Goal: Transaction & Acquisition: Purchase product/service

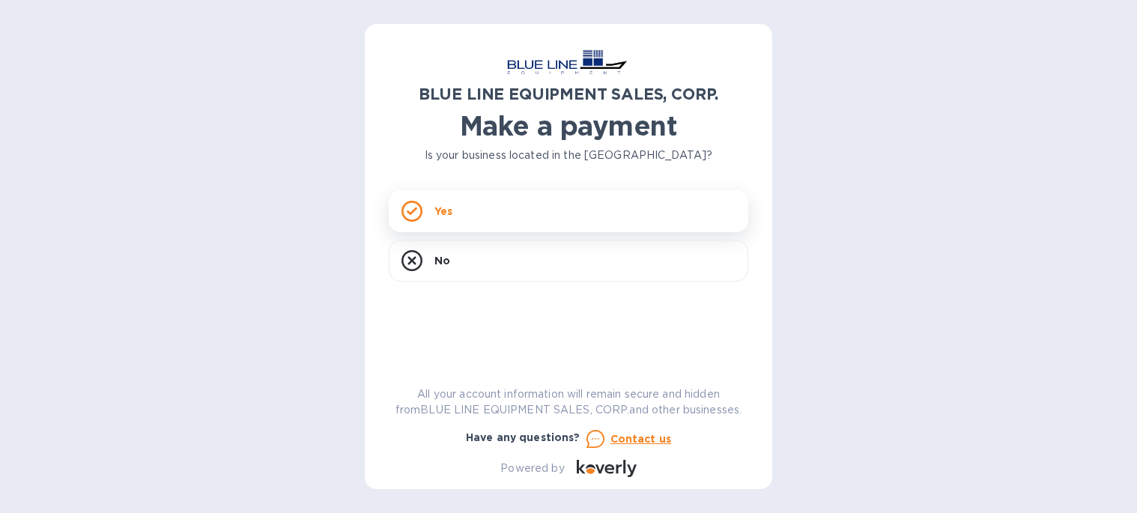
click at [455, 213] on div "Yes" at bounding box center [568, 211] width 359 height 42
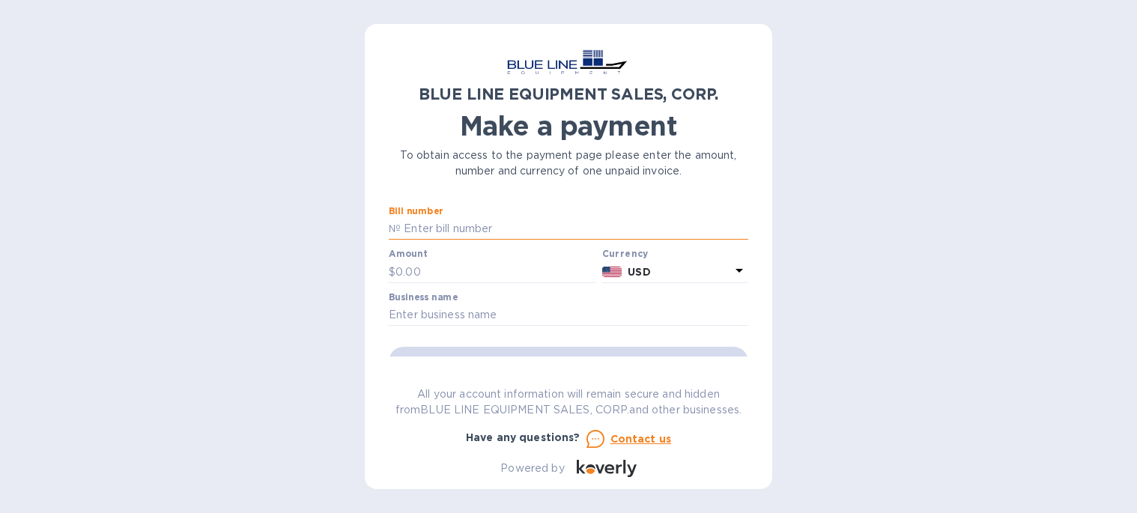
click at [439, 229] on input "text" at bounding box center [574, 229] width 347 height 22
click at [439, 226] on input "text" at bounding box center [574, 229] width 347 height 22
paste input "O43250906836"
type input "O43250906836"
click at [436, 270] on input "text" at bounding box center [495, 272] width 201 height 22
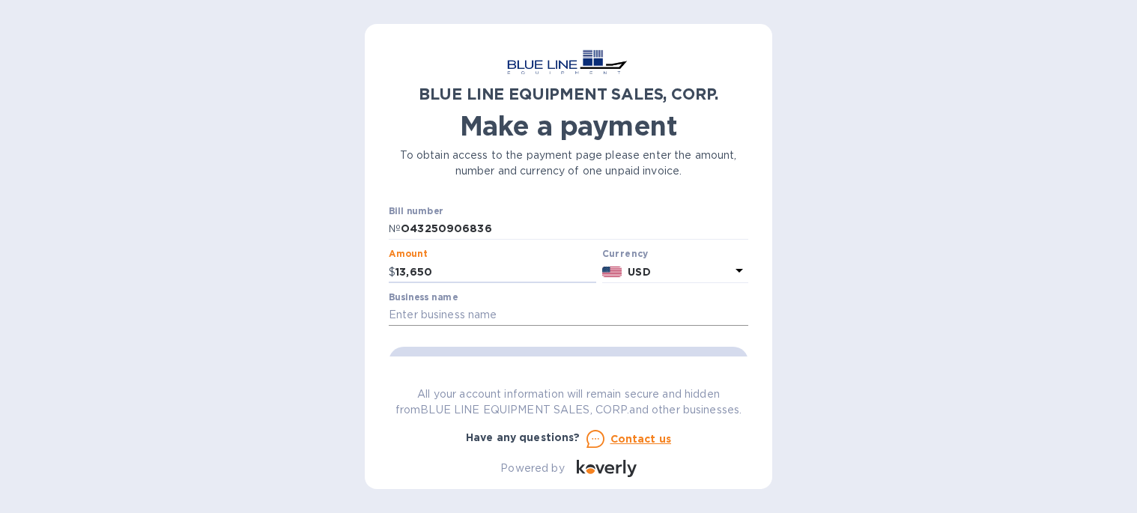
type input "13,650"
click at [490, 318] on input "text" at bounding box center [568, 315] width 359 height 22
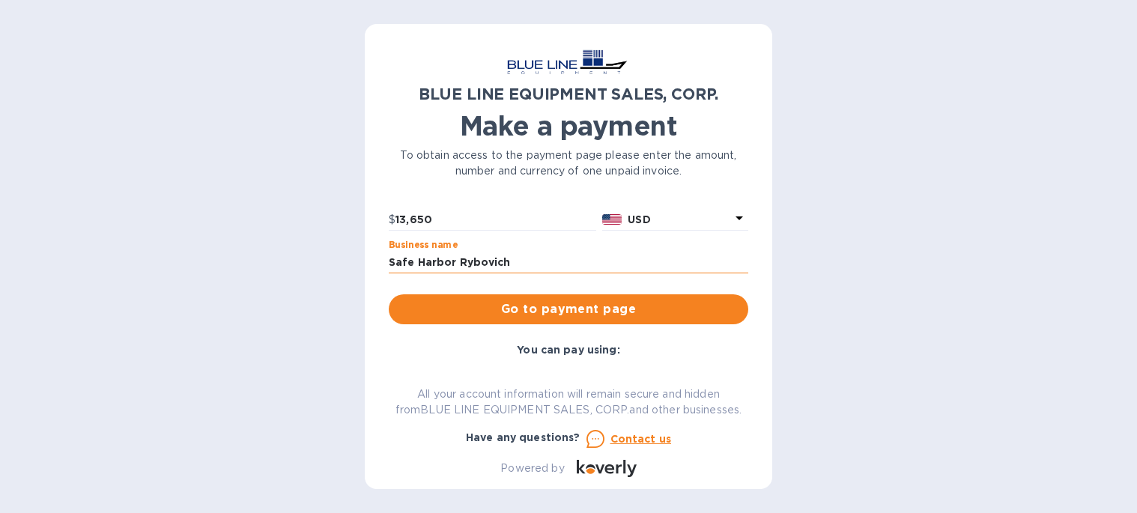
scroll to position [75, 0]
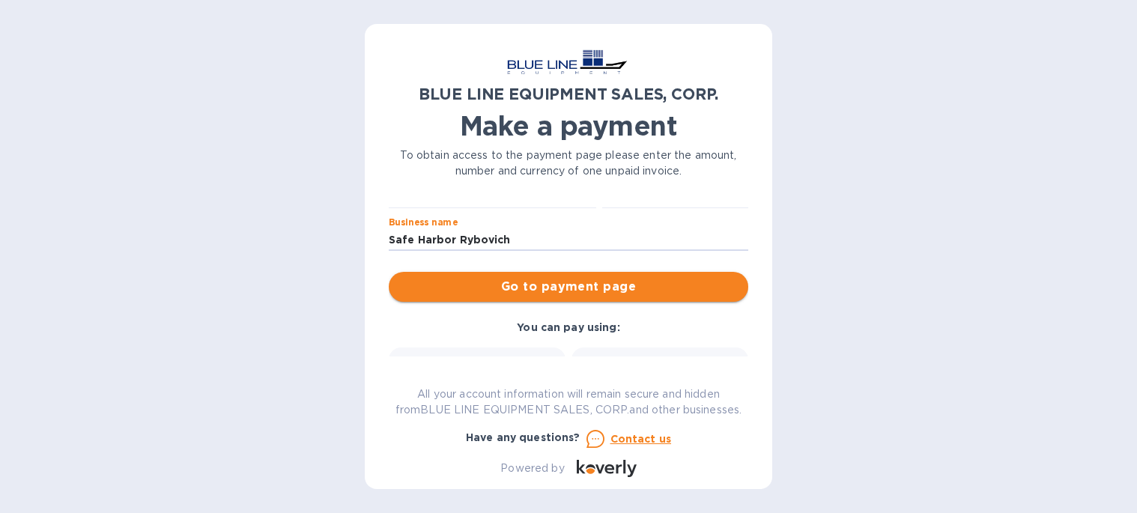
type input "Safe Harbor Rybovich"
click at [616, 283] on span "Go to payment page" at bounding box center [568, 287] width 335 height 18
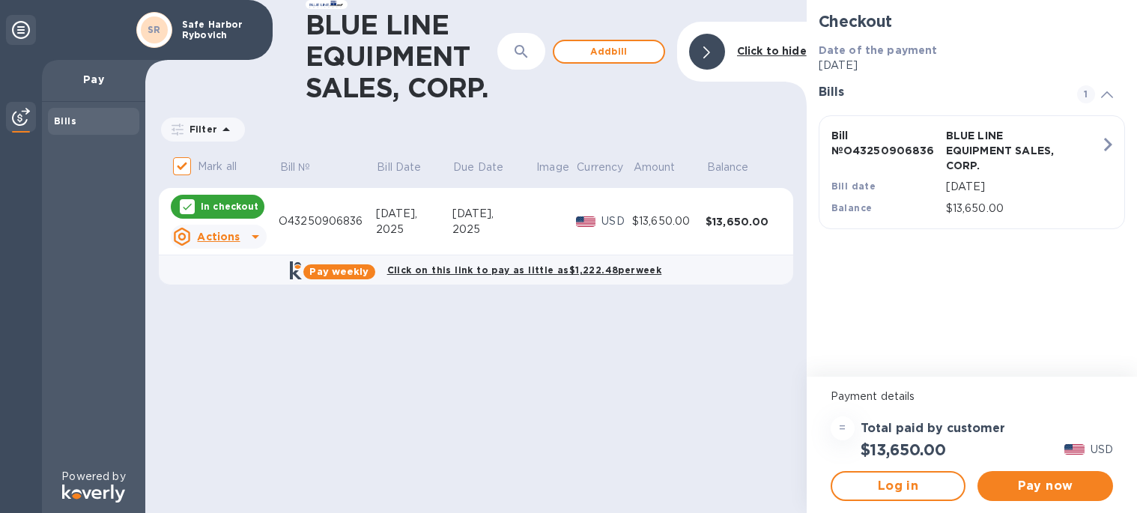
click at [255, 234] on icon at bounding box center [255, 237] width 18 height 18
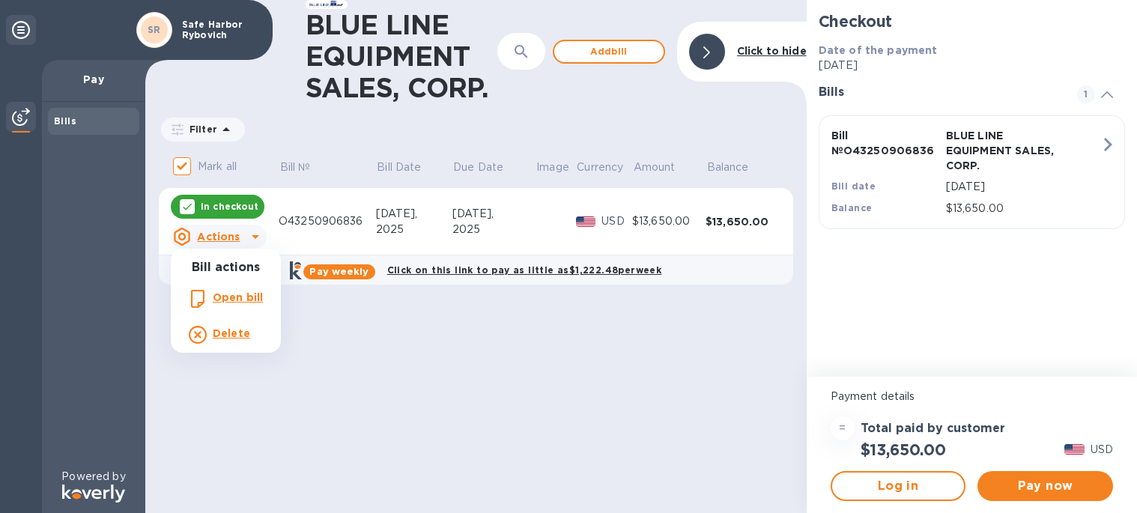
click at [231, 297] on b "Open bill" at bounding box center [238, 297] width 50 height 12
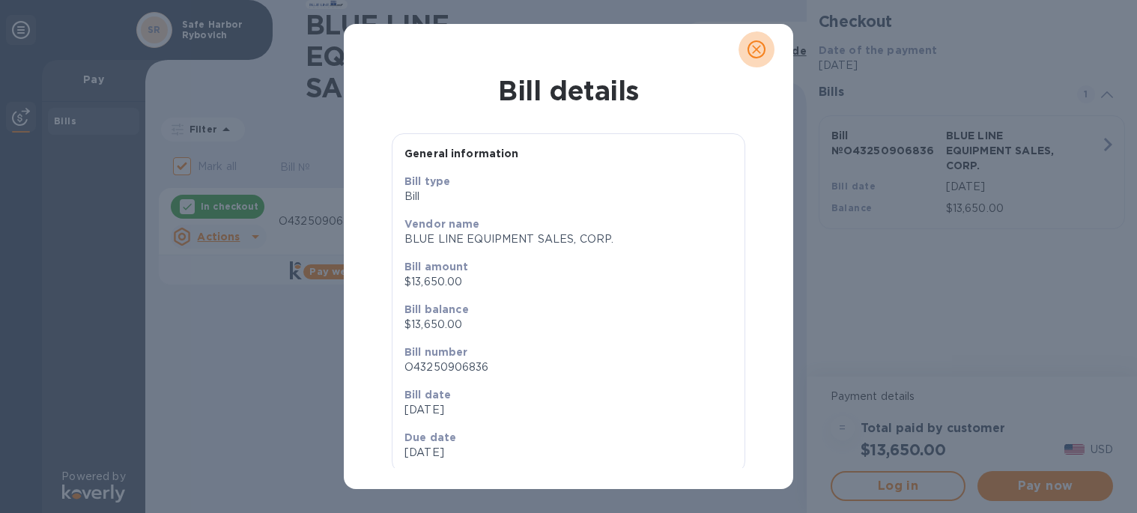
click at [757, 52] on icon "close" at bounding box center [756, 49] width 15 height 15
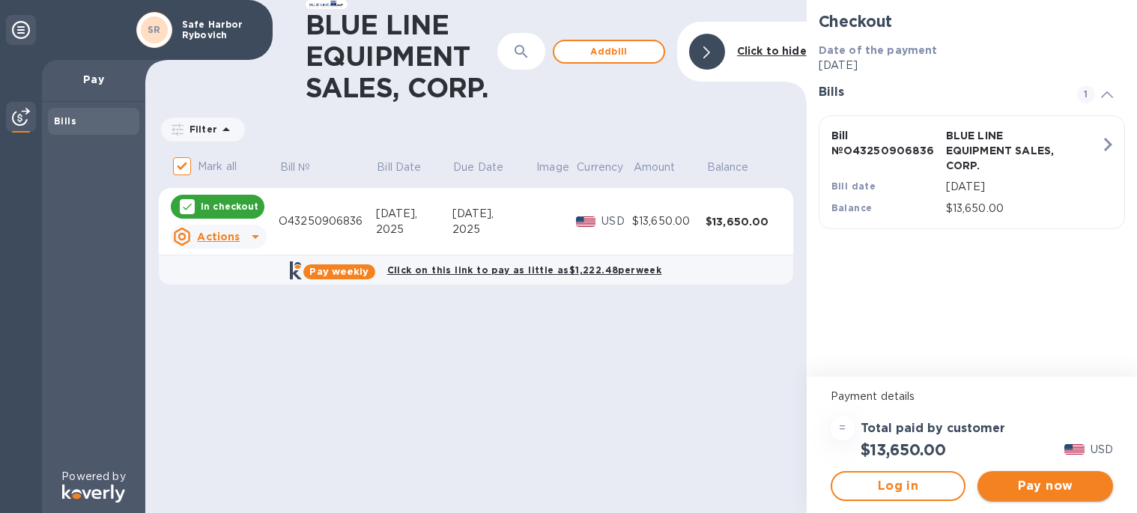
click at [1058, 487] on span "Pay now" at bounding box center [1045, 486] width 112 height 18
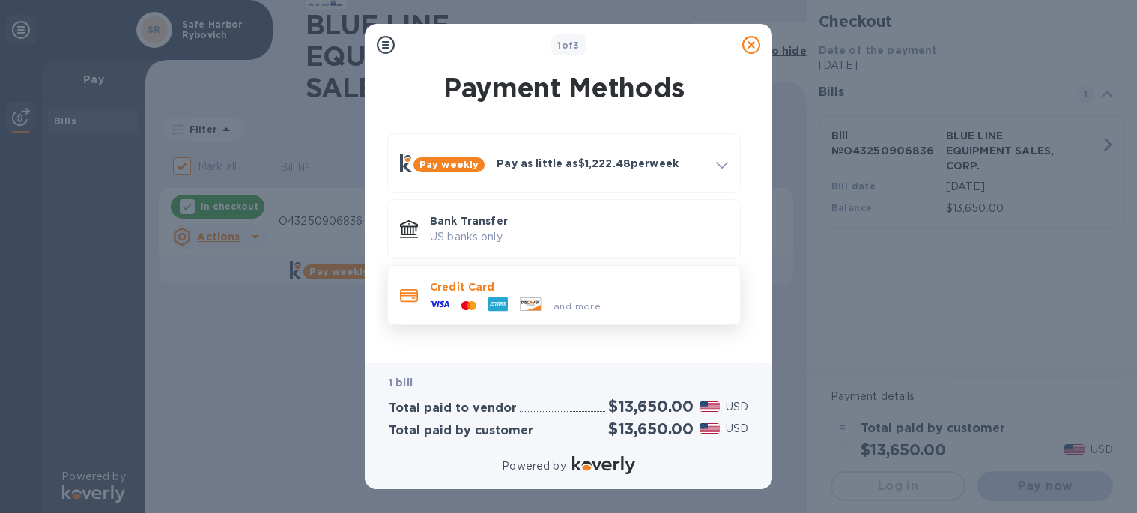
click at [583, 288] on p "Credit Card" at bounding box center [579, 286] width 298 height 15
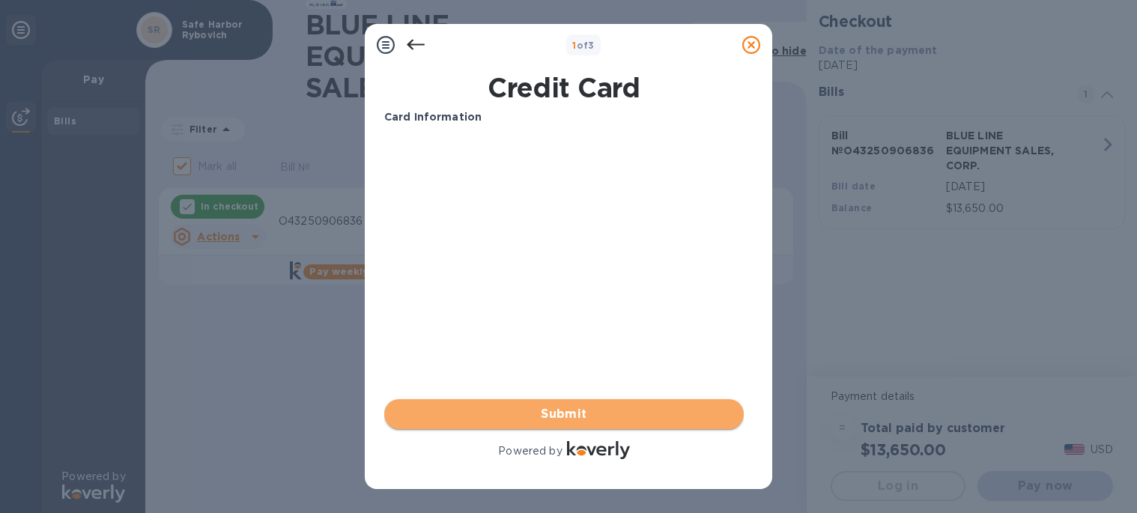
click at [584, 418] on span "Submit" at bounding box center [563, 414] width 335 height 18
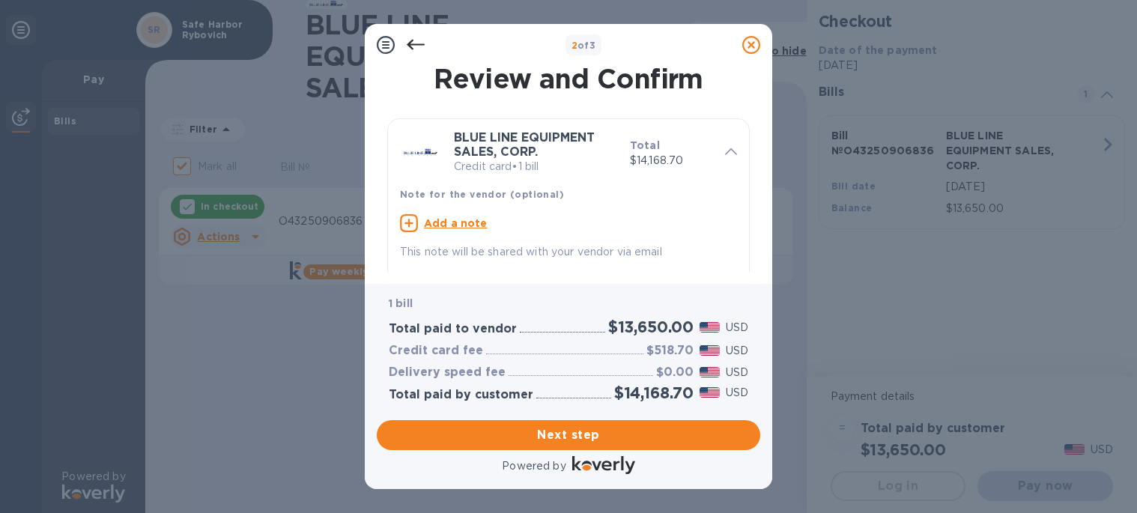
click at [465, 223] on u "Add a note" at bounding box center [456, 223] width 64 height 12
click at [471, 219] on textarea at bounding box center [556, 225] width 313 height 13
type textarea "Please ship to [GEOGRAPHIC_DATA], [STREET_ADDRESS]"
click at [608, 434] on span "Next step" at bounding box center [568, 435] width 359 height 18
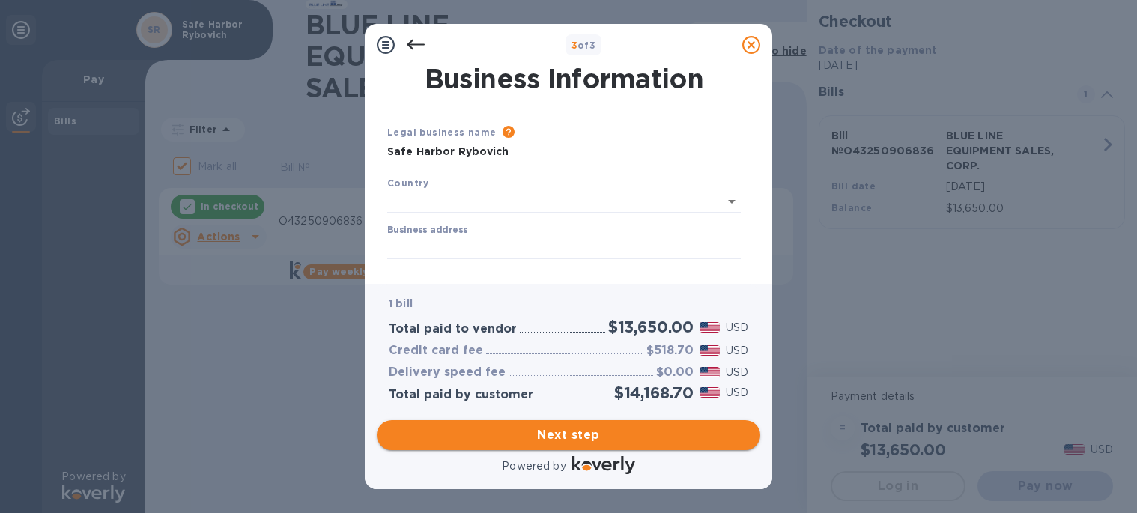
type input "[GEOGRAPHIC_DATA]"
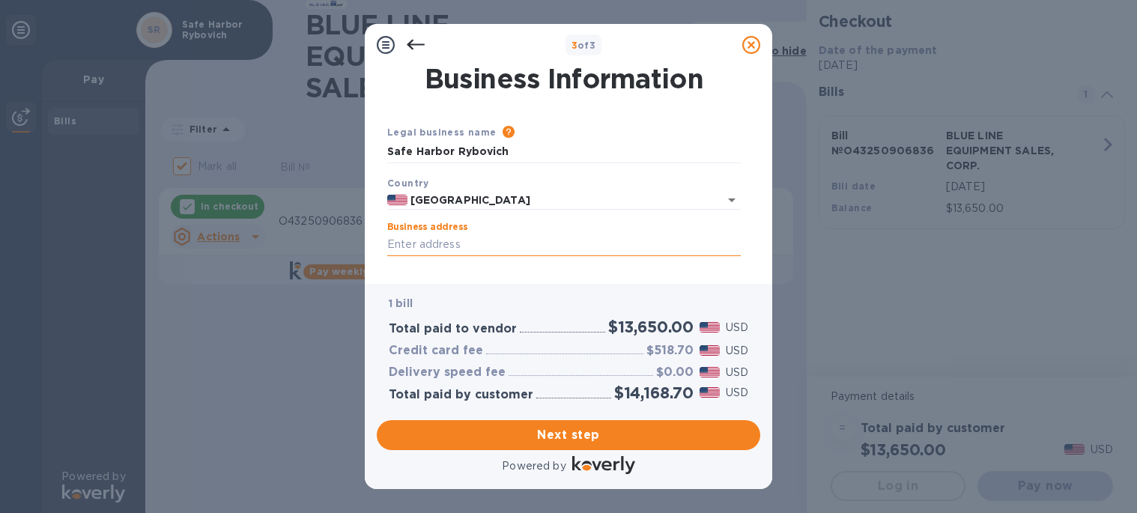
click at [467, 241] on input "Business address" at bounding box center [563, 245] width 353 height 22
type input "2010 ave B"
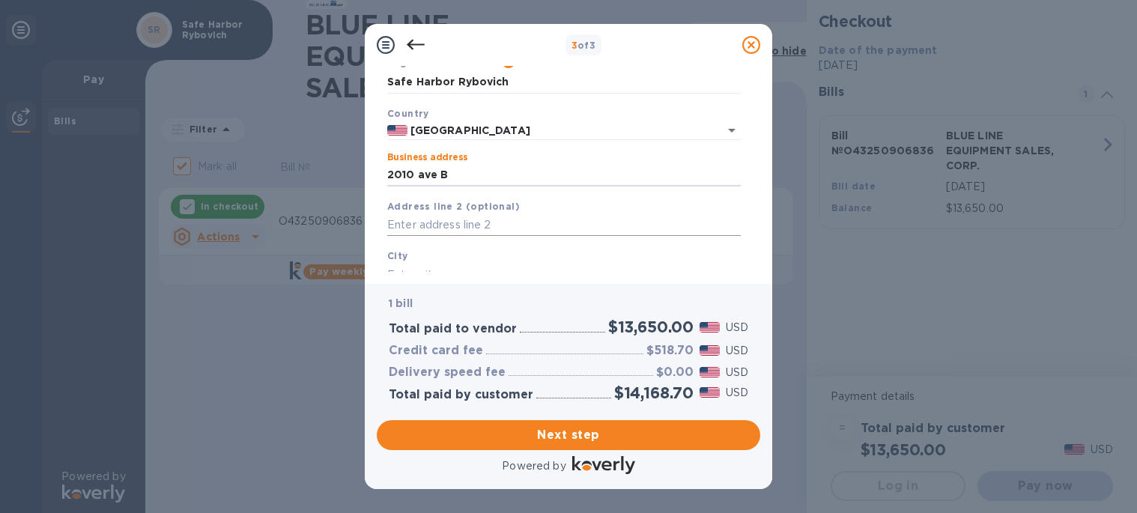
scroll to position [145, 0]
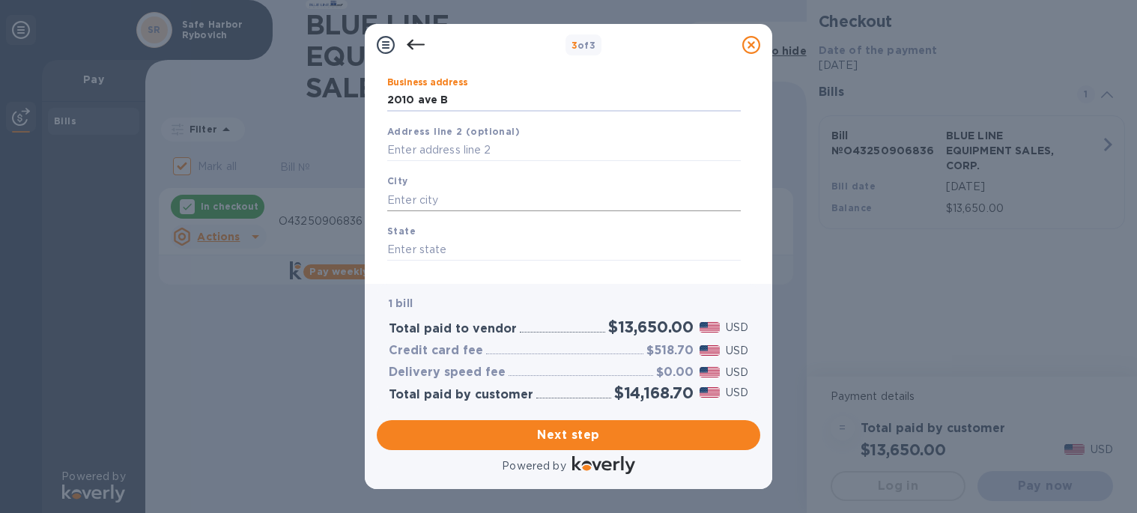
click at [428, 201] on input "text" at bounding box center [563, 200] width 353 height 22
type input "[GEOGRAPHIC_DATA]"
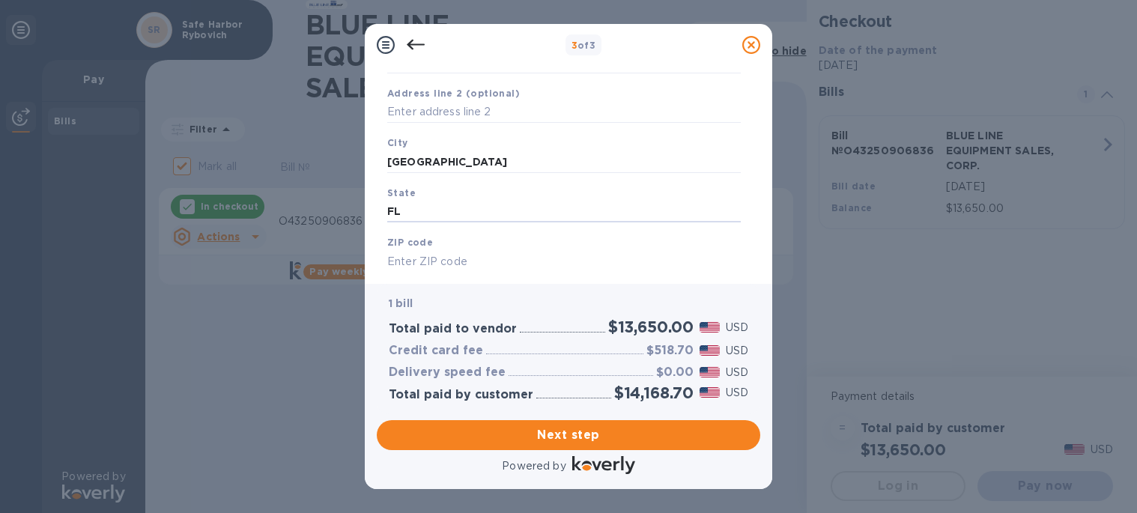
scroll to position [219, 0]
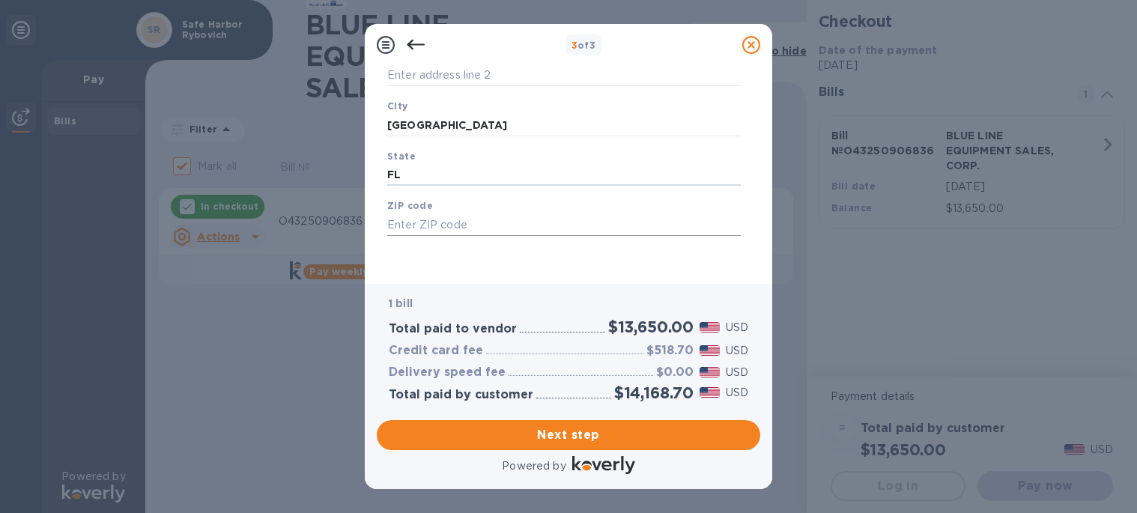
type input "FL"
click at [427, 222] on input "text" at bounding box center [563, 224] width 353 height 22
type input "33404"
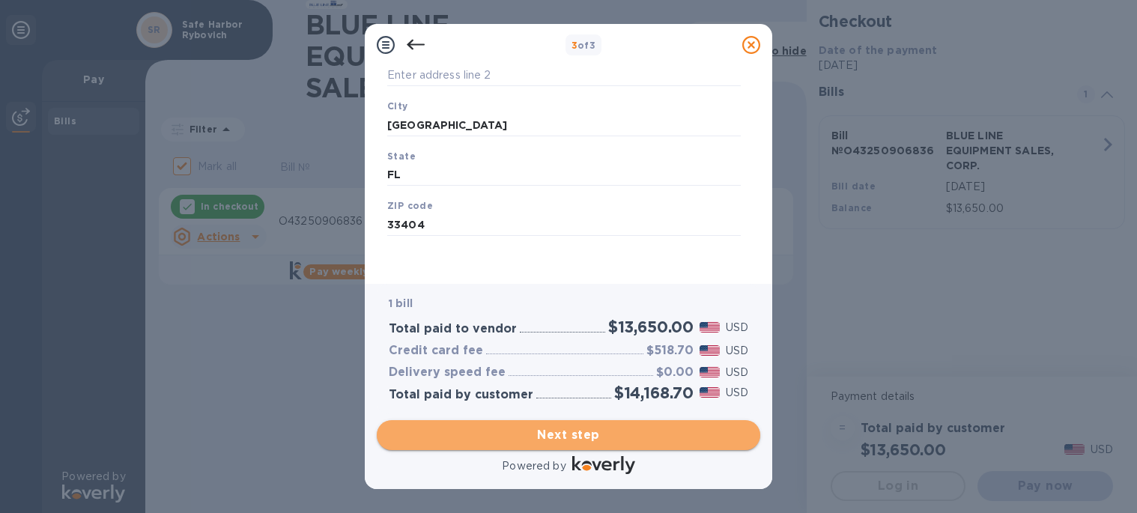
click at [583, 434] on span "Next step" at bounding box center [568, 435] width 359 height 18
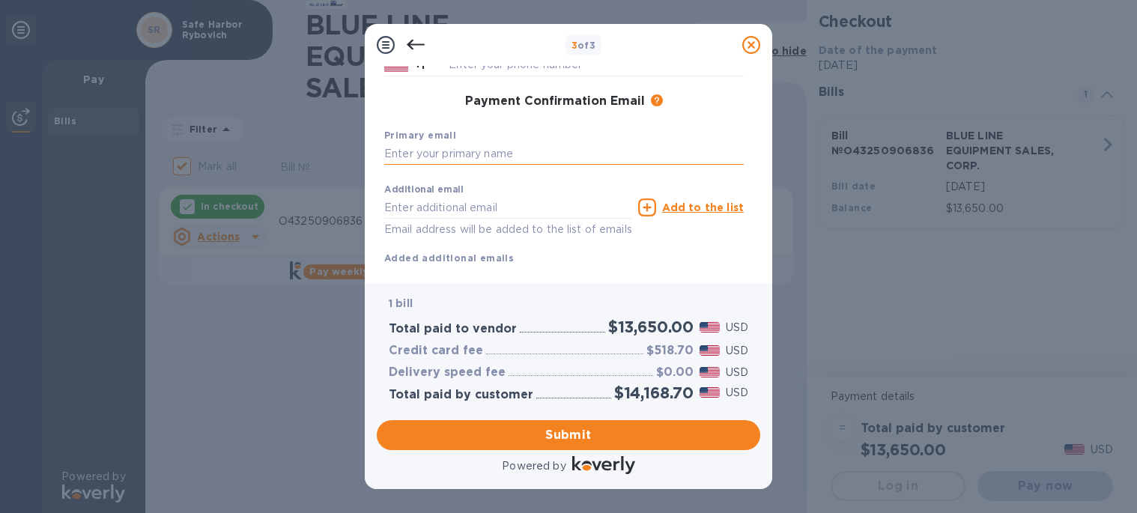
click at [426, 155] on input "text" at bounding box center [563, 154] width 359 height 22
type input "[EMAIL_ADDRESS][DOMAIN_NAME]"
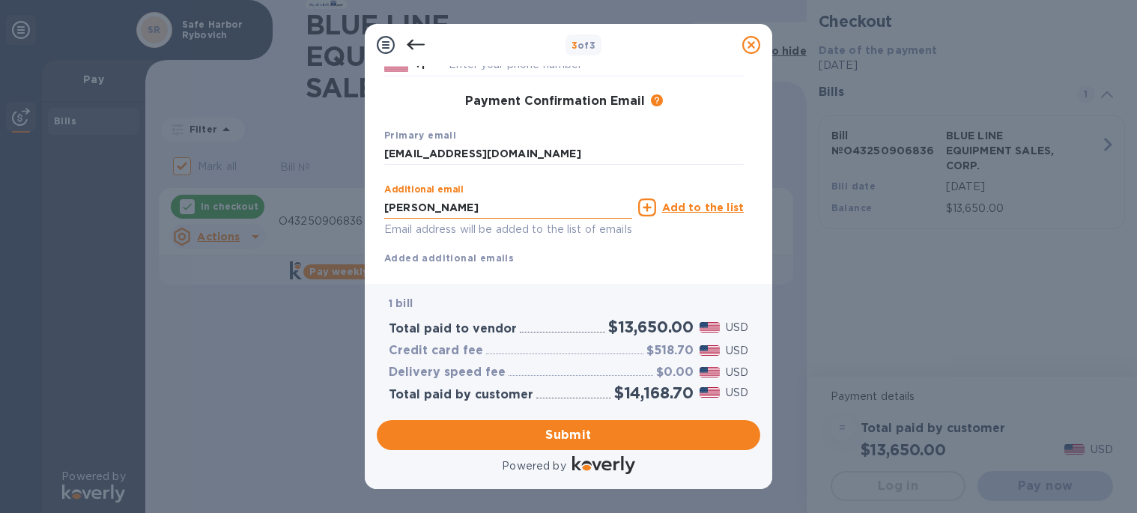
click at [427, 210] on input "[PERSON_NAME]" at bounding box center [508, 207] width 248 height 22
type input "[EMAIL_ADDRESS][DOMAIN_NAME]"
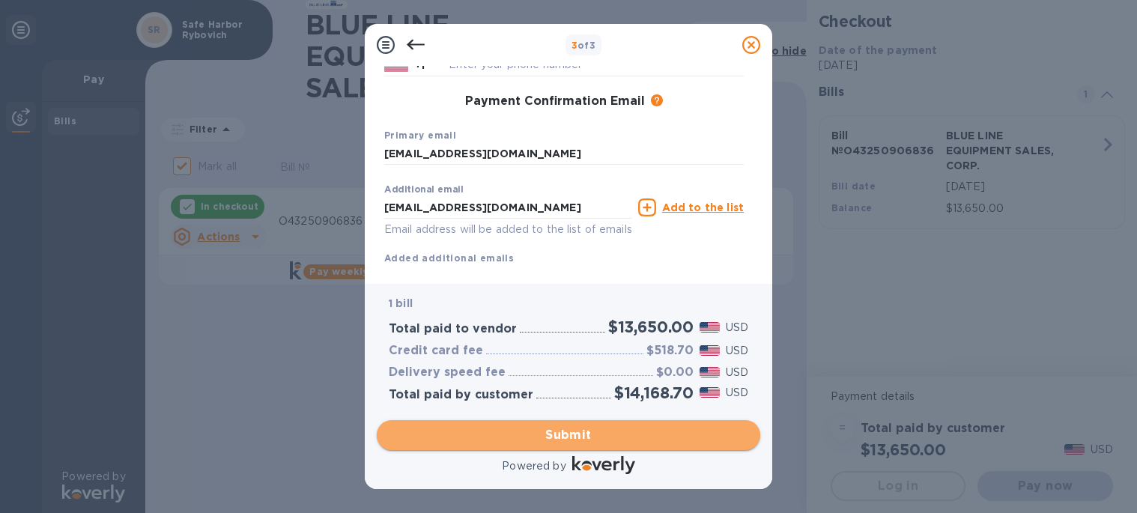
click at [589, 440] on span "Submit" at bounding box center [568, 435] width 359 height 18
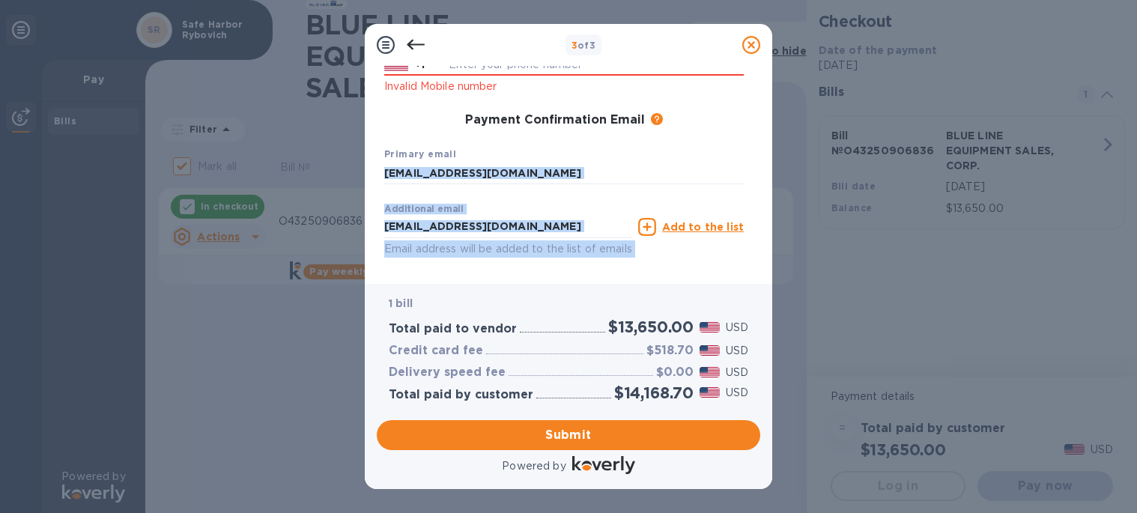
drag, startPoint x: 753, startPoint y: 200, endPoint x: 757, endPoint y: 149, distance: 51.1
click at [757, 160] on div "Payment Contact Information First name First name is a required field Last name…" at bounding box center [568, 169] width 383 height 206
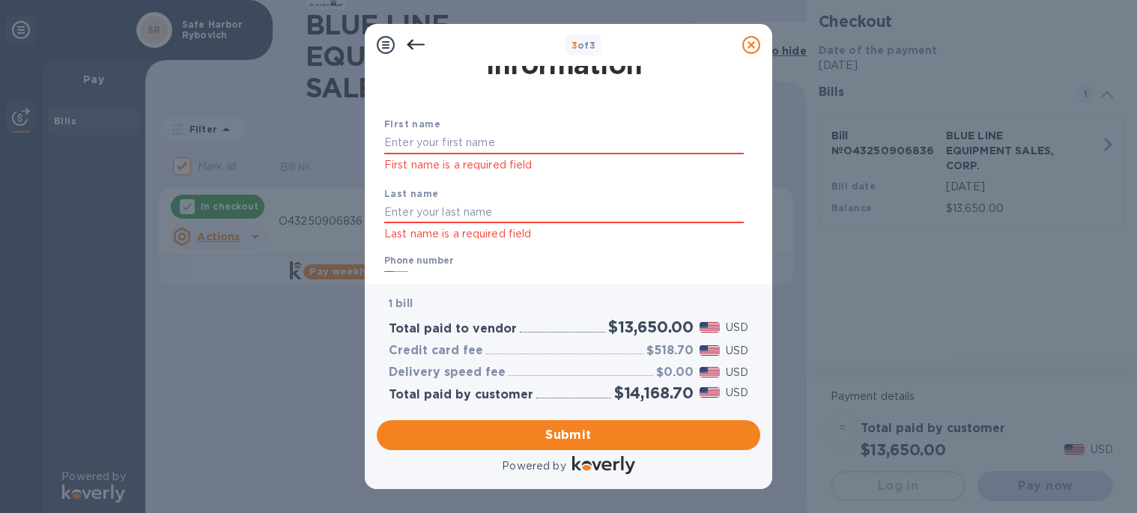
scroll to position [0, 0]
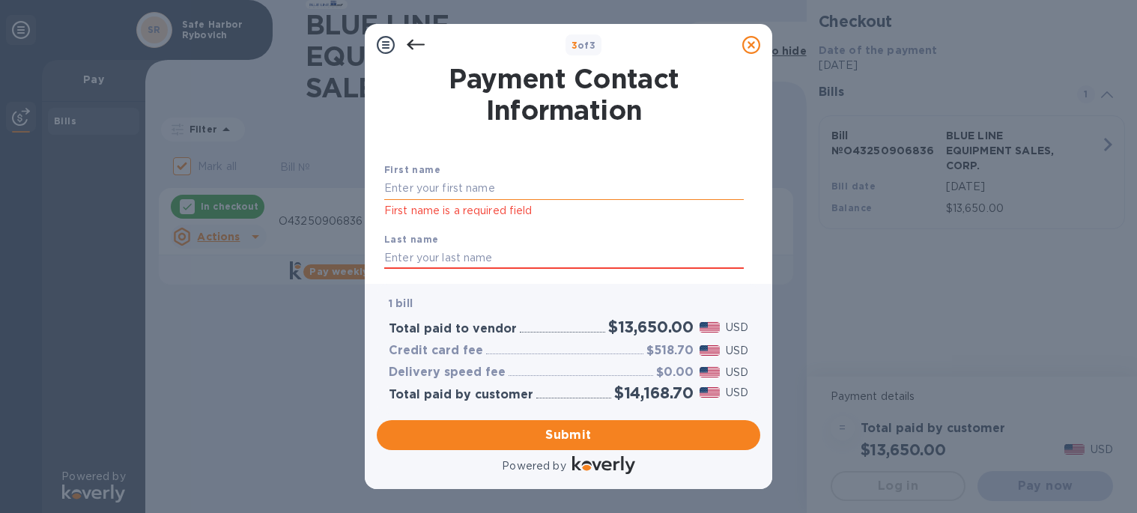
click at [467, 184] on input "text" at bounding box center [563, 188] width 359 height 22
type input "[PERSON_NAME]"
type input "5612670260"
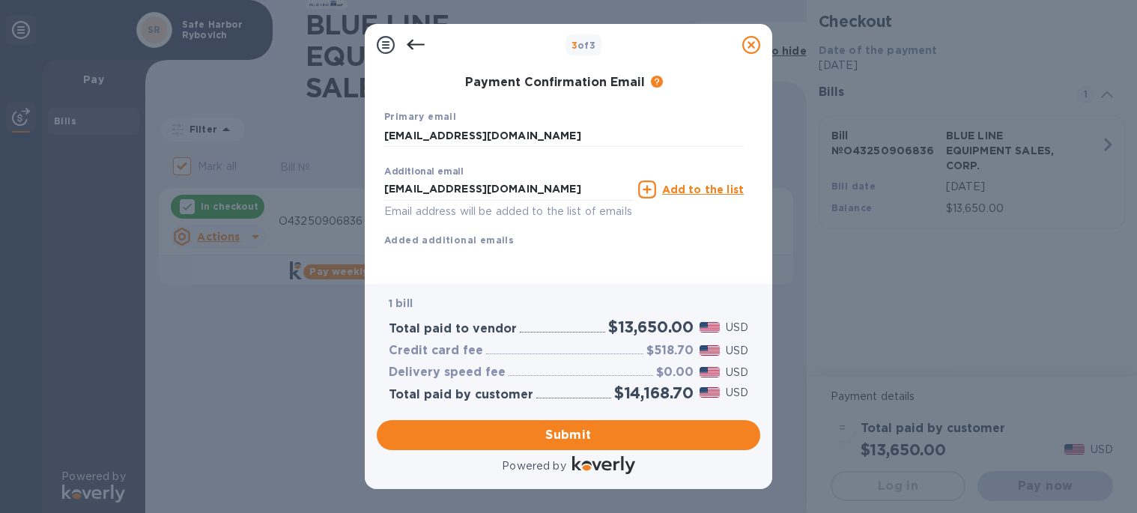
scroll to position [300, 0]
click at [570, 431] on span "Submit" at bounding box center [568, 435] width 359 height 18
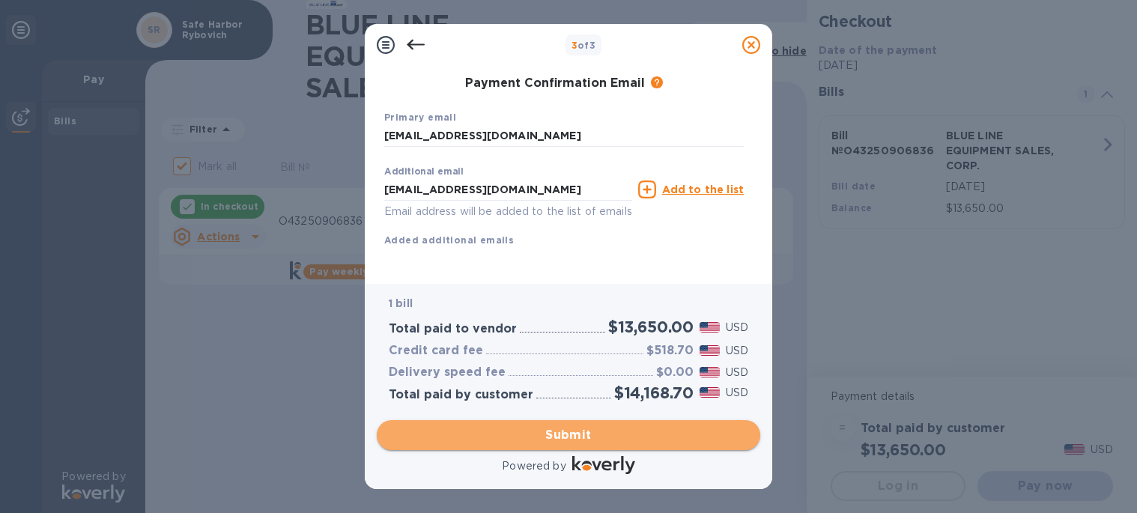
click at [579, 437] on span "Submit" at bounding box center [568, 435] width 359 height 18
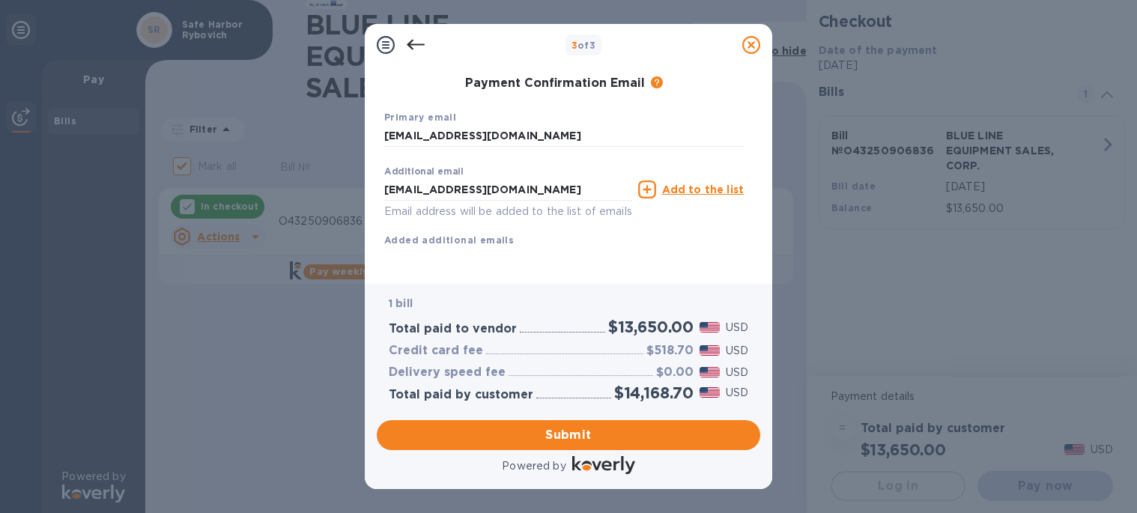
scroll to position [0, 0]
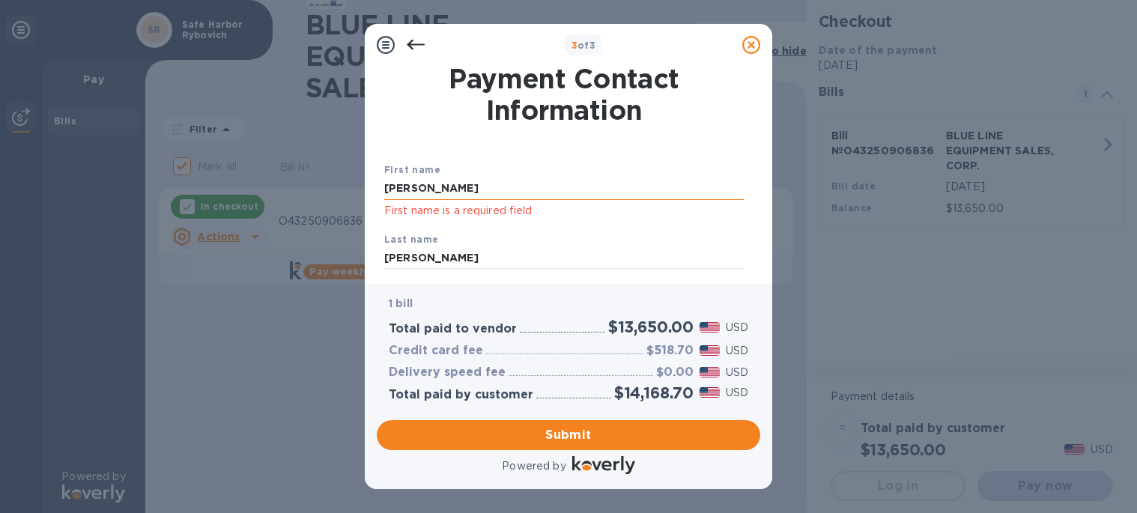
click at [443, 187] on input "[PERSON_NAME]" at bounding box center [563, 188] width 359 height 22
click at [434, 255] on input "[PERSON_NAME]" at bounding box center [563, 258] width 359 height 22
click at [421, 191] on input "[PERSON_NAME]" at bounding box center [563, 188] width 359 height 22
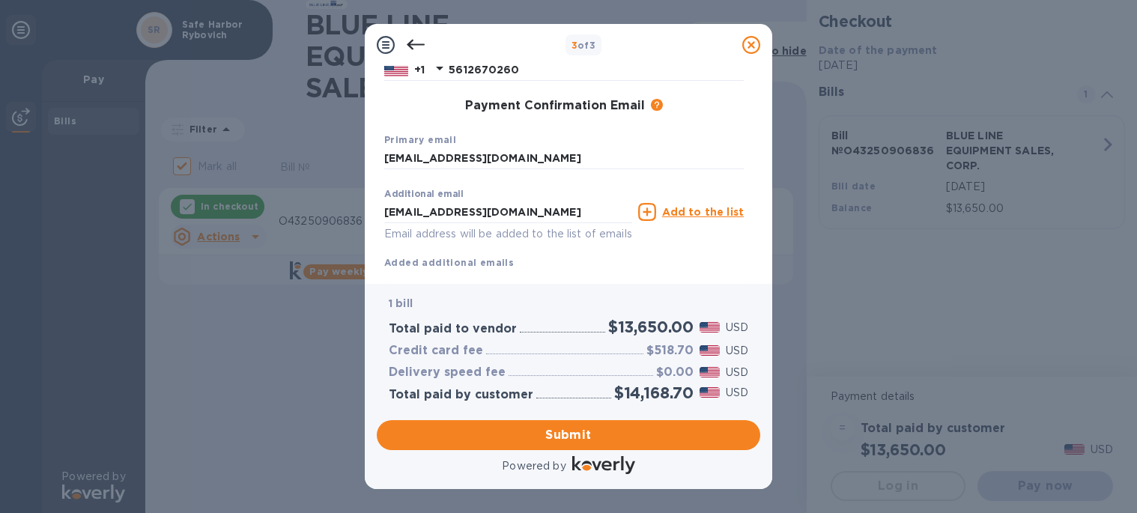
scroll to position [274, 0]
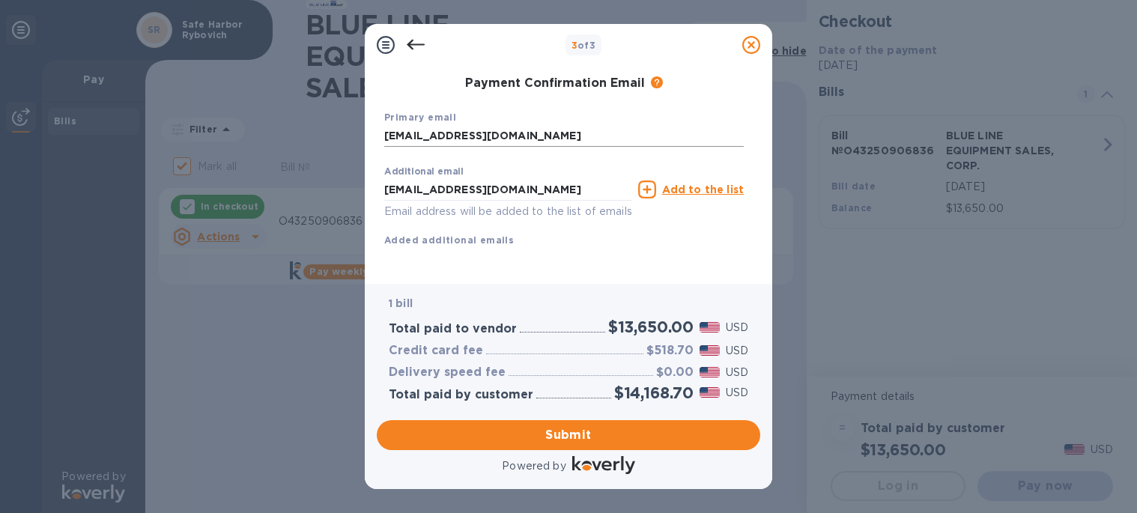
click at [576, 125] on input "[EMAIL_ADDRESS][DOMAIN_NAME]" at bounding box center [563, 136] width 359 height 22
click at [577, 178] on input "[EMAIL_ADDRESS][DOMAIN_NAME]" at bounding box center [508, 189] width 248 height 22
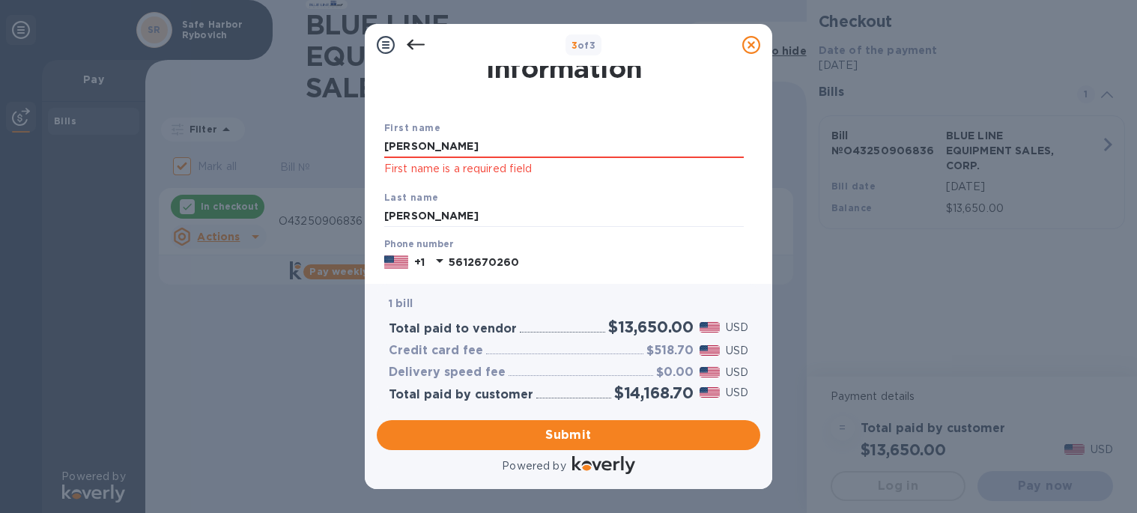
scroll to position [75, 0]
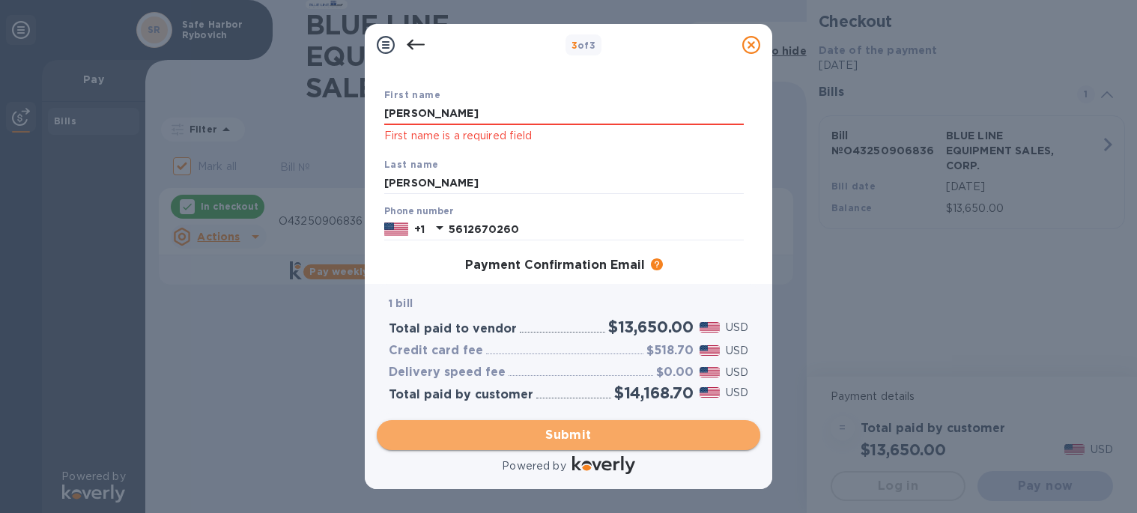
click at [580, 437] on span "Submit" at bounding box center [568, 435] width 359 height 18
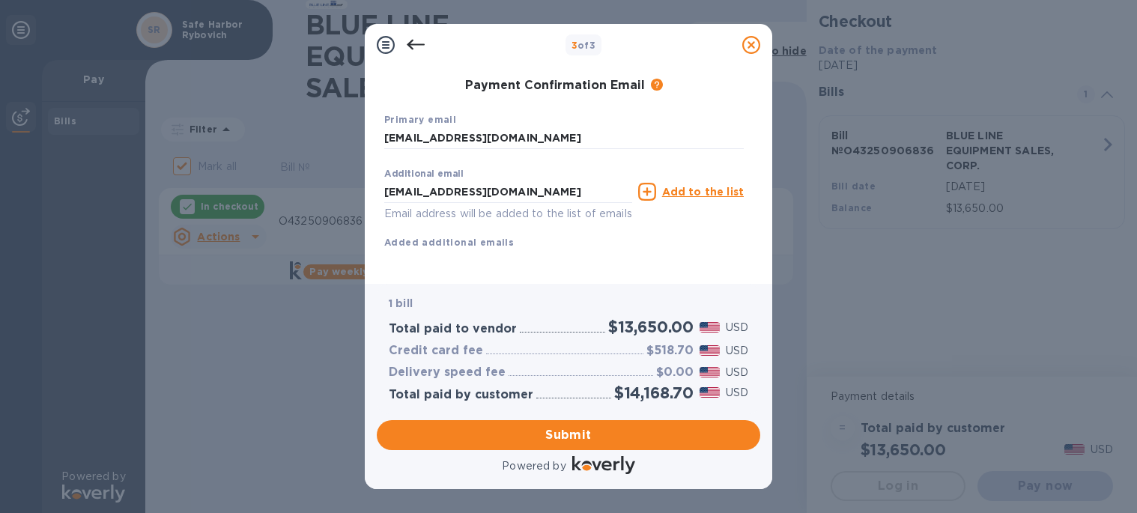
scroll to position [274, 0]
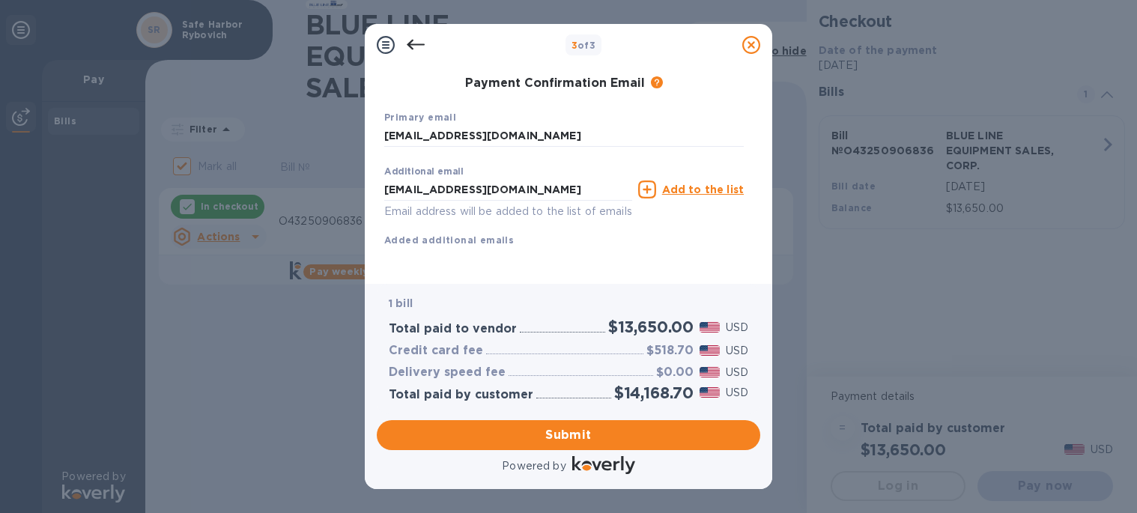
click at [714, 183] on u "Add to the list" at bounding box center [703, 189] width 82 height 12
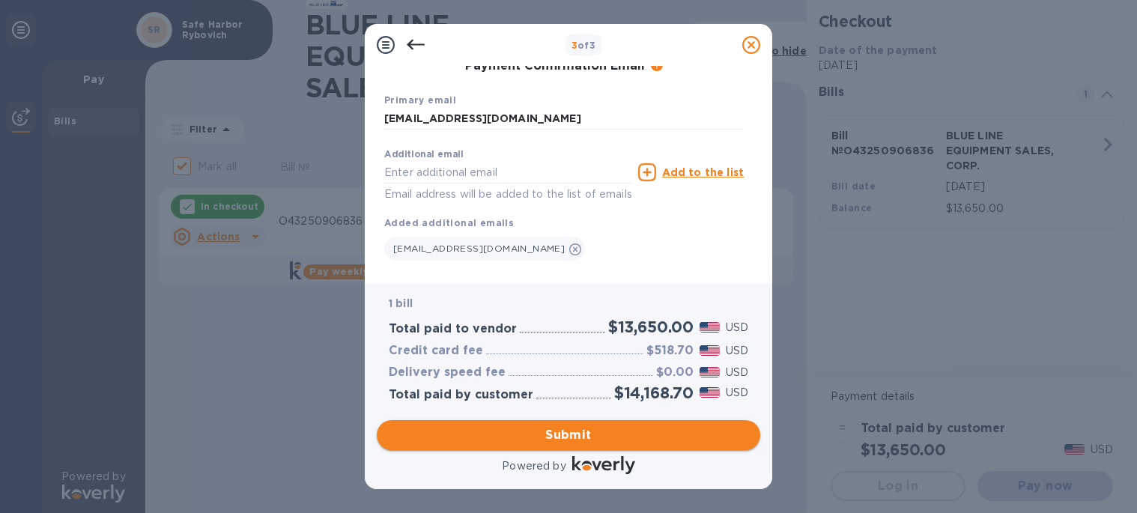
click at [580, 426] on span "Submit" at bounding box center [568, 435] width 359 height 18
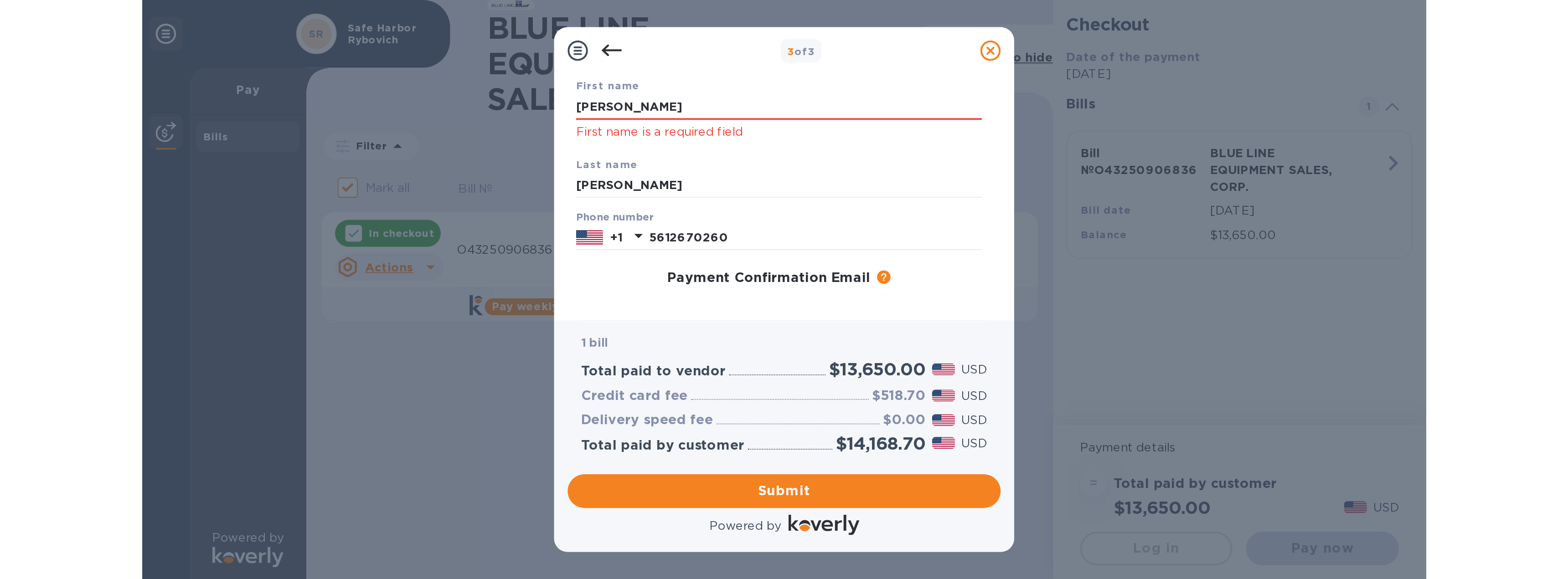
scroll to position [0, 0]
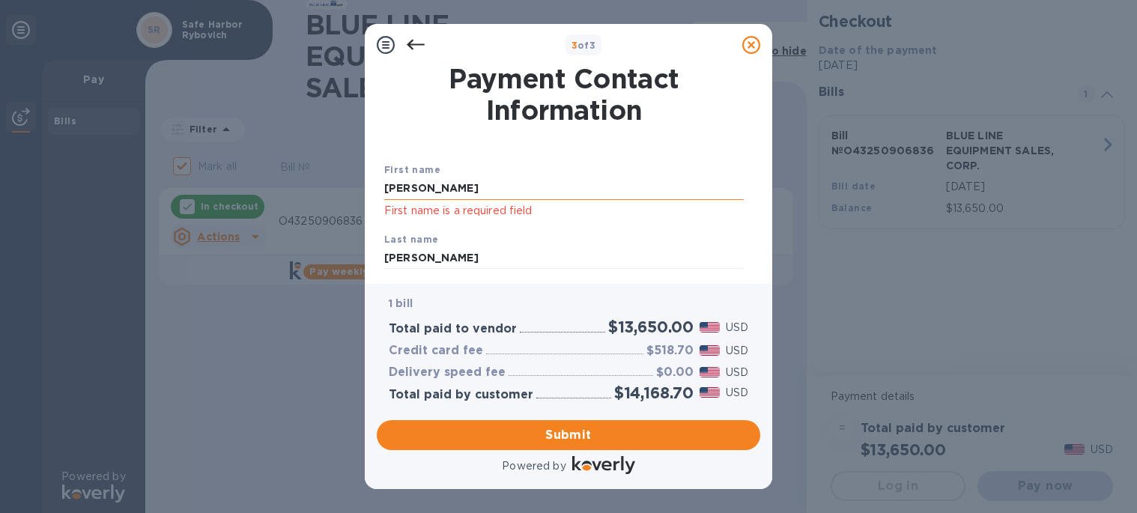
click at [439, 189] on input "[PERSON_NAME]" at bounding box center [563, 188] width 359 height 22
type input "[PERSON_NAME]"
click at [577, 431] on span "Submit" at bounding box center [568, 435] width 359 height 18
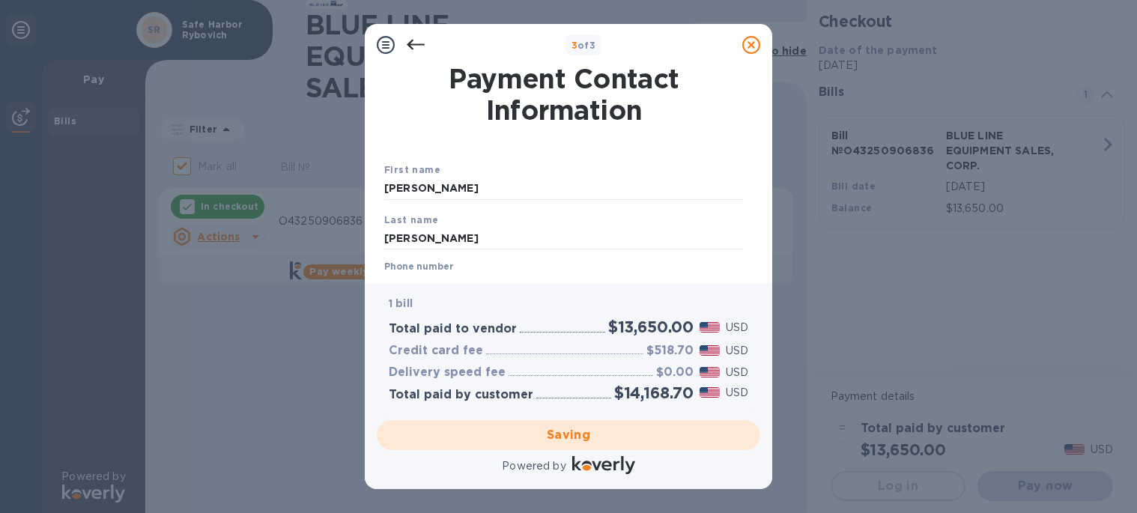
checkbox input "false"
